Goal: Transaction & Acquisition: Purchase product/service

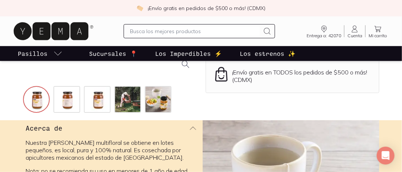
scroll to position [186, 0]
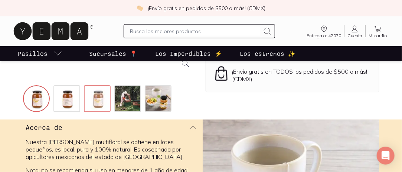
click at [89, 97] on img at bounding box center [98, 99] width 27 height 27
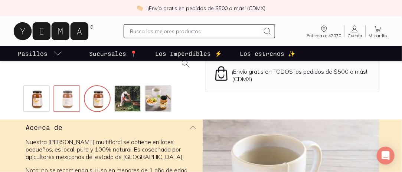
click at [68, 101] on img at bounding box center [67, 99] width 27 height 27
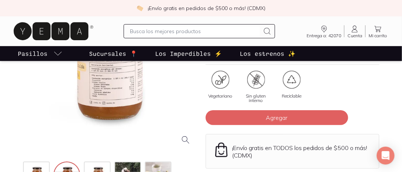
scroll to position [149, 0]
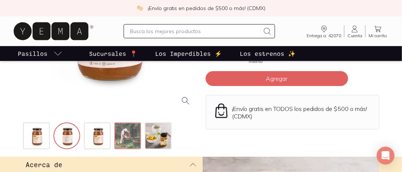
click at [131, 133] on img at bounding box center [128, 136] width 27 height 27
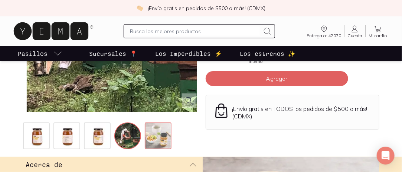
click at [150, 131] on img at bounding box center [159, 136] width 27 height 27
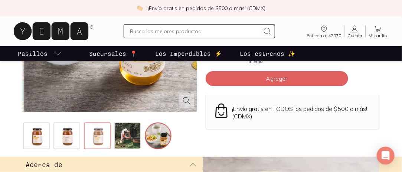
click at [104, 137] on img at bounding box center [98, 136] width 27 height 27
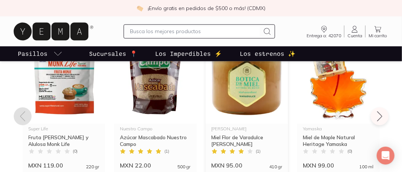
scroll to position [556, 0]
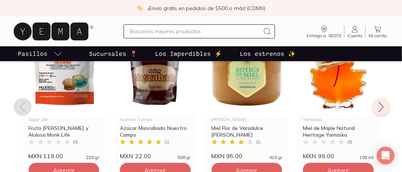
click at [382, 105] on icon at bounding box center [381, 107] width 12 height 12
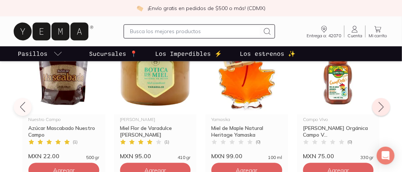
click at [382, 105] on icon at bounding box center [381, 107] width 12 height 12
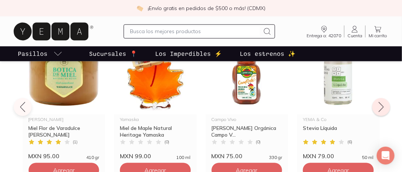
click at [382, 105] on icon at bounding box center [381, 107] width 12 height 12
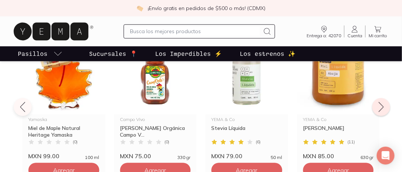
click at [382, 105] on icon at bounding box center [381, 107] width 12 height 12
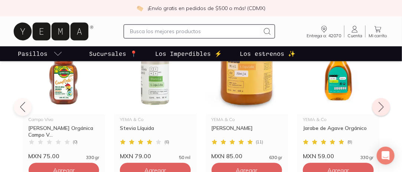
click at [385, 107] on icon at bounding box center [381, 107] width 12 height 12
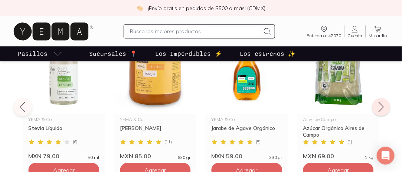
click at [385, 107] on icon at bounding box center [381, 107] width 12 height 12
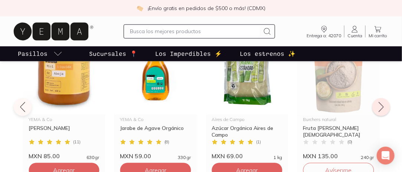
click at [385, 107] on icon at bounding box center [381, 107] width 12 height 12
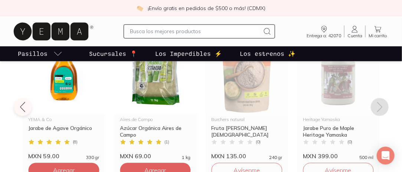
click at [381, 105] on icon at bounding box center [379, 107] width 5 height 10
click at [376, 105] on icon at bounding box center [380, 107] width 12 height 12
